Goal: Find specific page/section: Find specific page/section

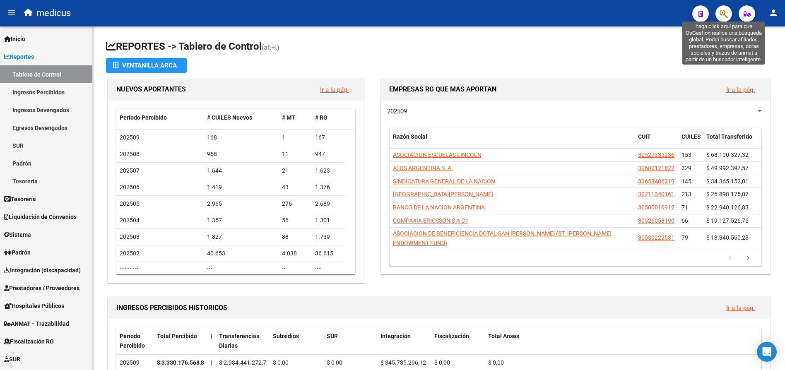
click at [722, 16] on icon "button" at bounding box center [723, 14] width 8 height 10
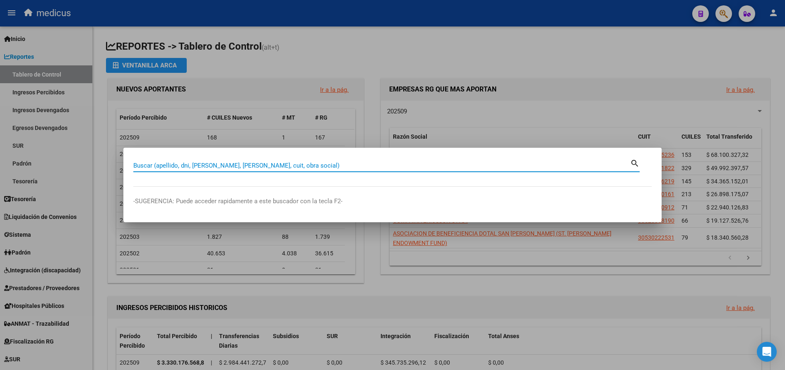
click at [256, 163] on input "Buscar (apellido, dni, [PERSON_NAME], [PERSON_NAME], cuit, obra social)" at bounding box center [381, 165] width 497 height 7
paste input "30504328976"
type input "30504328976"
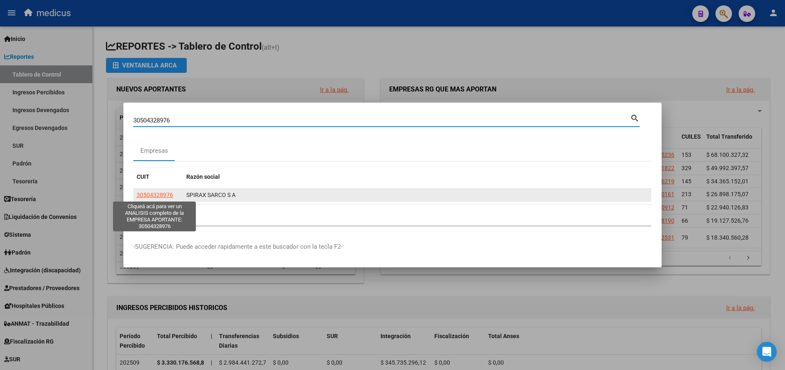
click at [163, 194] on span "30504328976" at bounding box center [155, 195] width 36 height 7
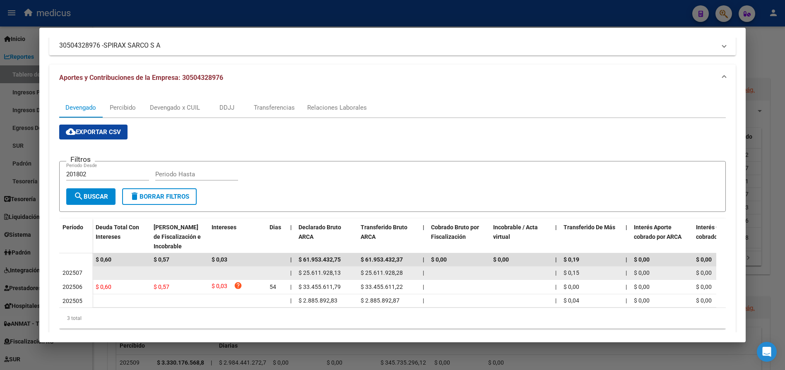
scroll to position [84, 0]
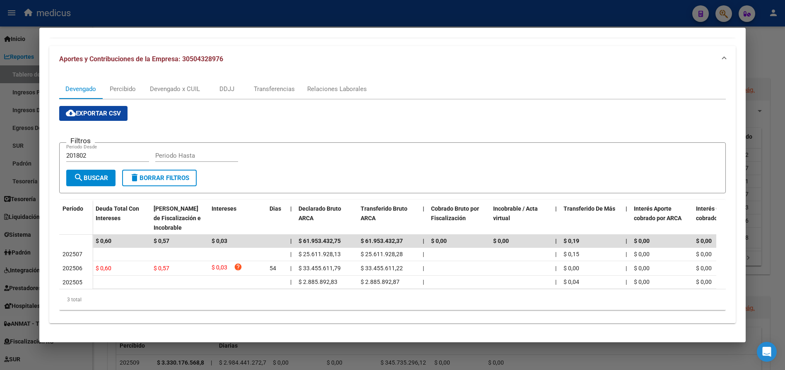
click at [755, 67] on div at bounding box center [392, 185] width 785 height 370
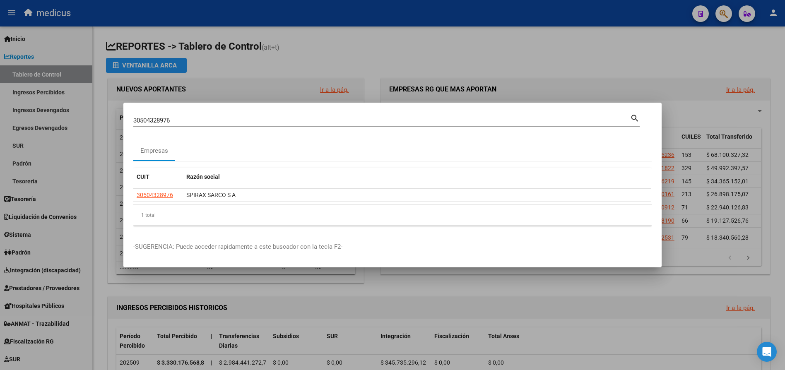
click at [325, 60] on div at bounding box center [392, 185] width 785 height 370
